Goal: Navigation & Orientation: Find specific page/section

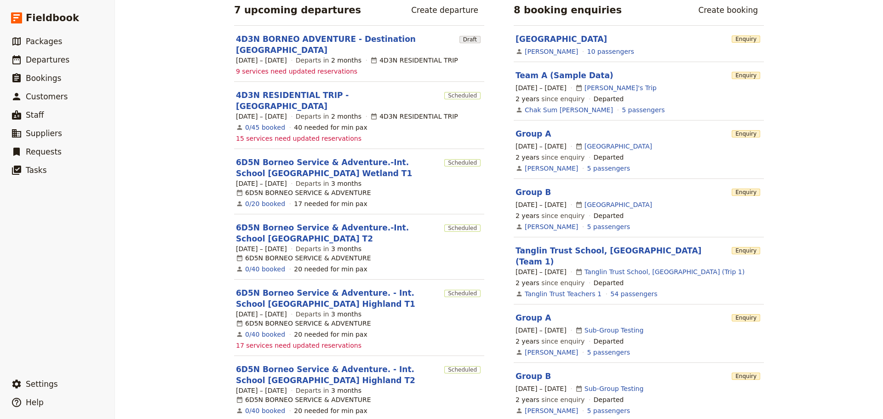
scroll to position [147, 0]
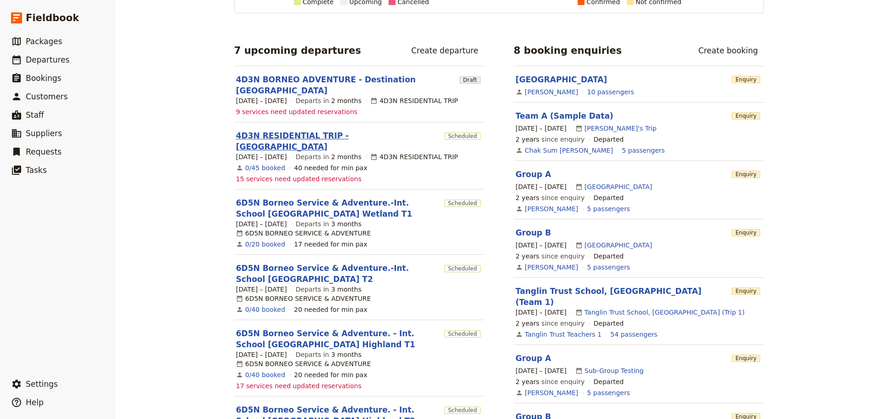
click at [285, 130] on link "4D3N RESIDENTIAL TRIP - [GEOGRAPHIC_DATA]" at bounding box center [338, 141] width 205 height 22
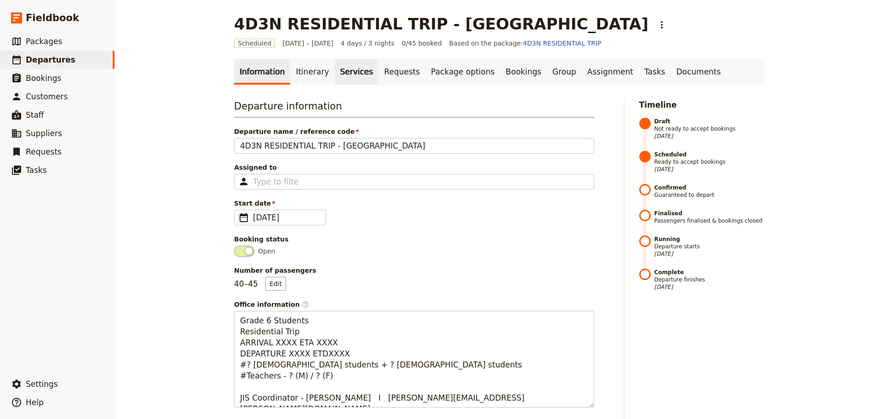
click at [344, 74] on link "Services" at bounding box center [357, 72] width 44 height 26
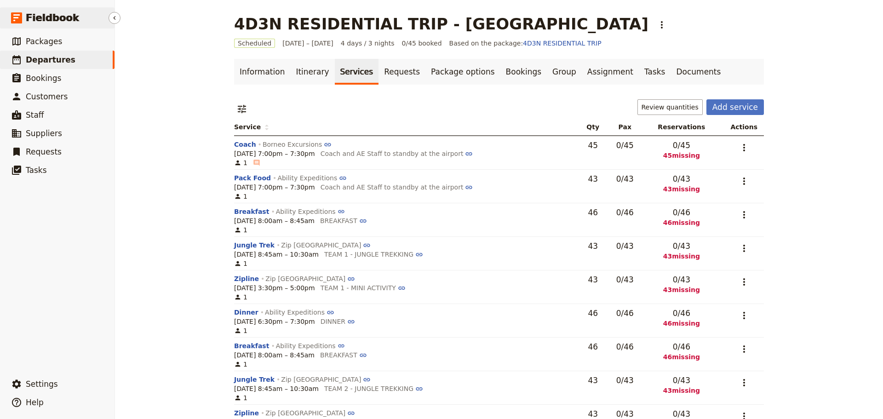
click at [39, 16] on span "Fieldbook" at bounding box center [52, 18] width 53 height 14
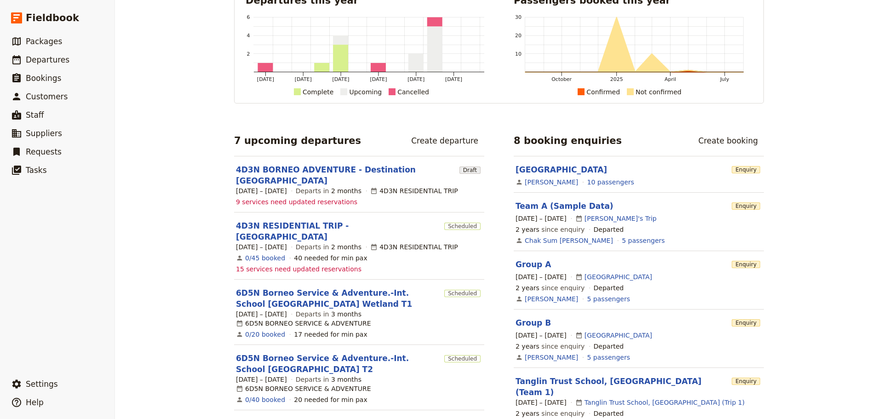
scroll to position [46, 0]
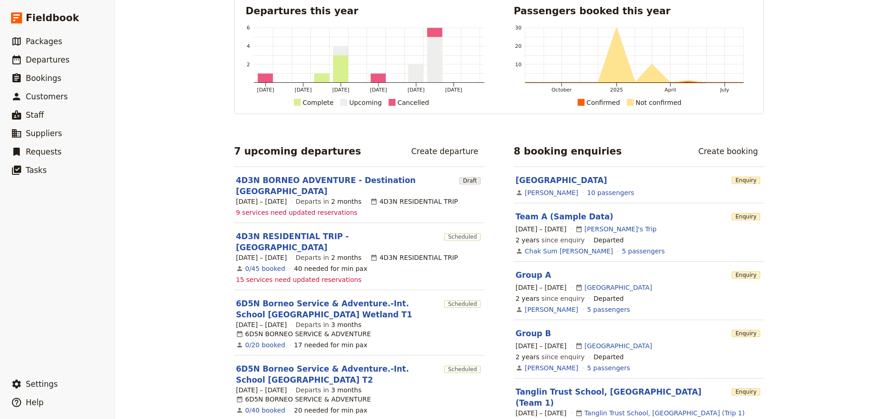
click at [305, 179] on link "4D3N BORNEO ADVENTURE - Destination [GEOGRAPHIC_DATA]" at bounding box center [346, 186] width 220 height 22
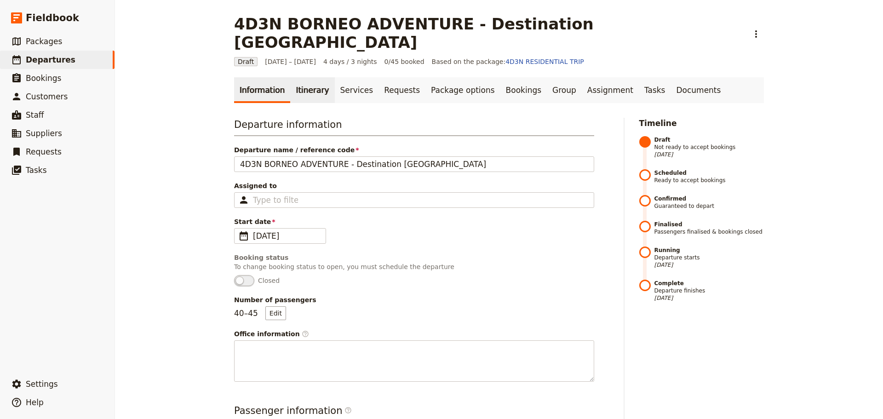
click at [297, 77] on link "Itinerary" at bounding box center [312, 90] width 44 height 26
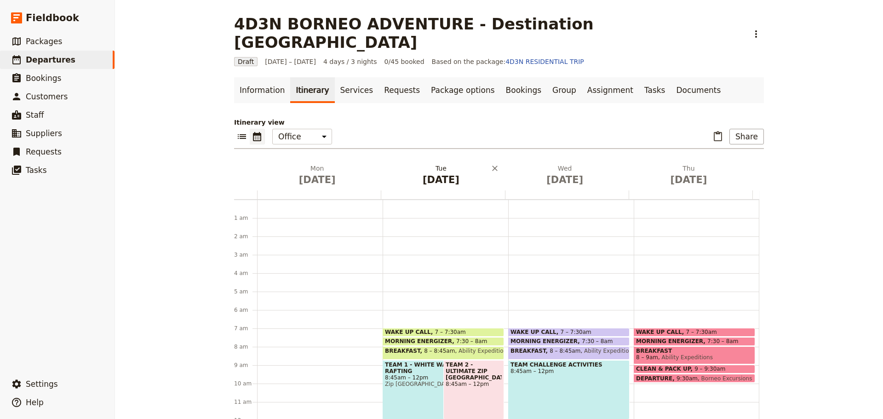
scroll to position [120, 0]
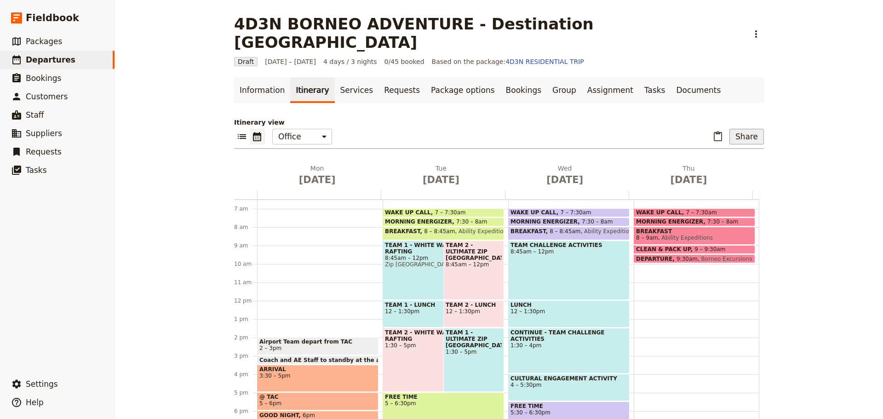
click at [600, 129] on button "Share" at bounding box center [746, 137] width 34 height 16
click at [600, 154] on span "Passenger itinerary" at bounding box center [723, 151] width 62 height 9
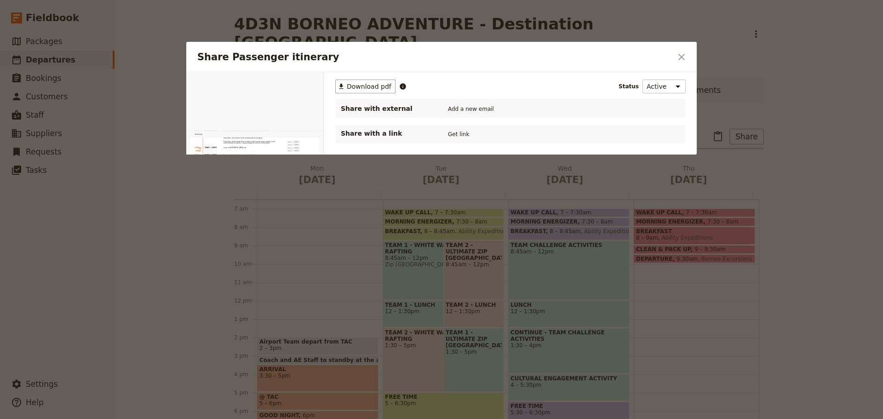
scroll to position [598, 0]
click at [600, 57] on icon "Close dialog" at bounding box center [681, 56] width 11 height 11
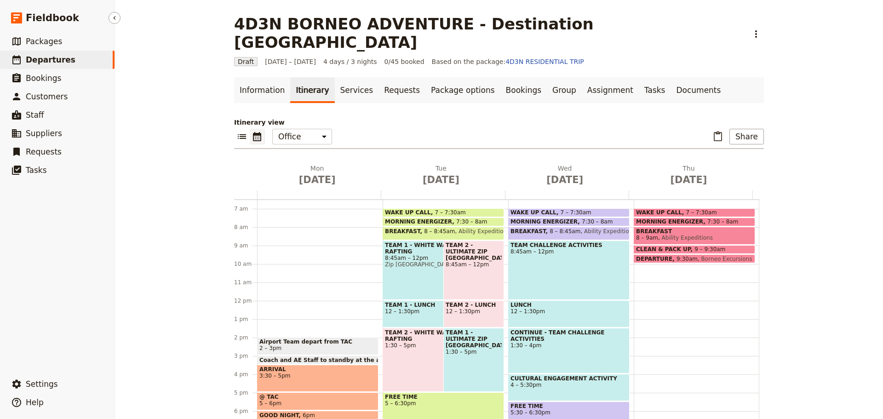
click at [48, 63] on span "Departures" at bounding box center [51, 59] width 50 height 9
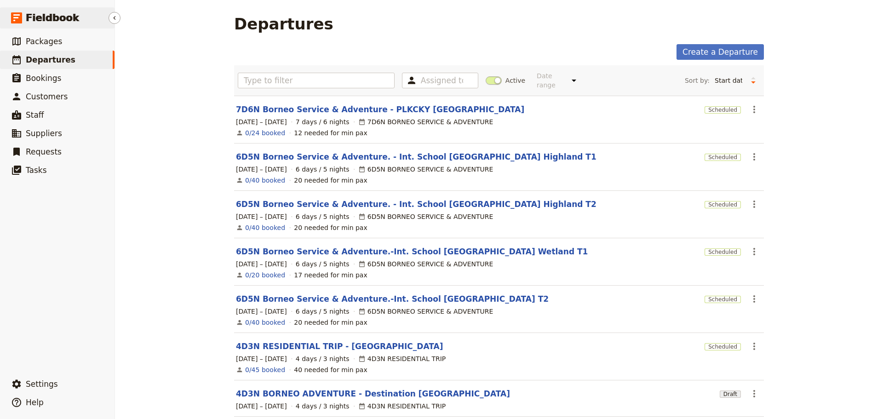
click at [51, 20] on span "Fieldbook" at bounding box center [52, 18] width 53 height 14
